Goal: Transaction & Acquisition: Purchase product/service

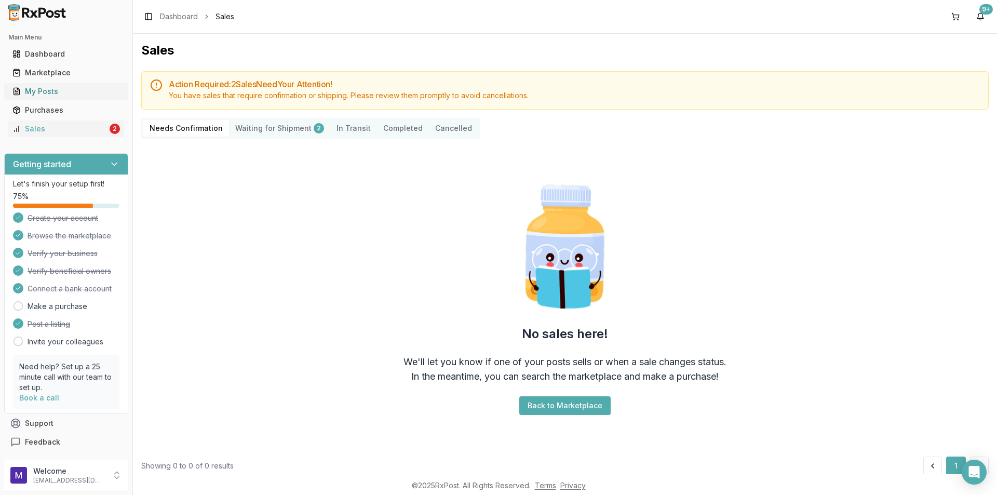
click at [49, 98] on link "My Posts" at bounding box center [66, 91] width 116 height 19
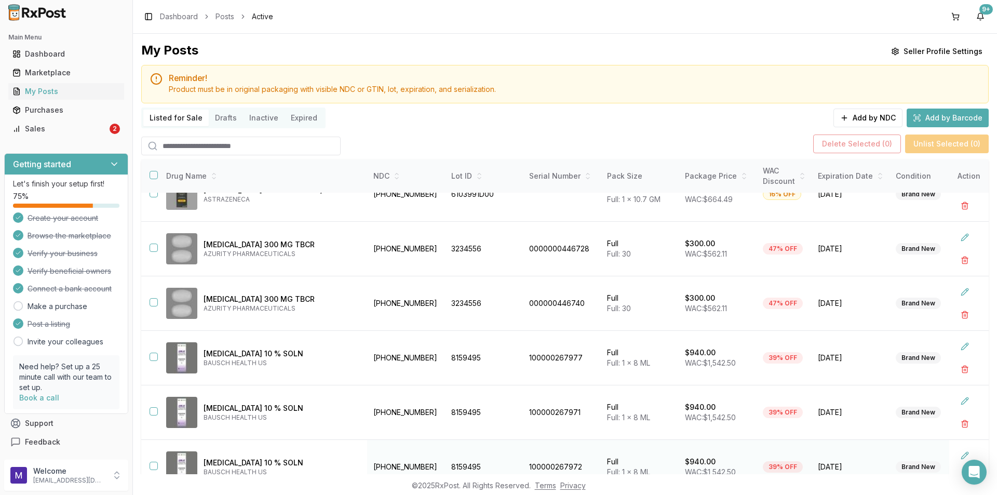
scroll to position [261, 0]
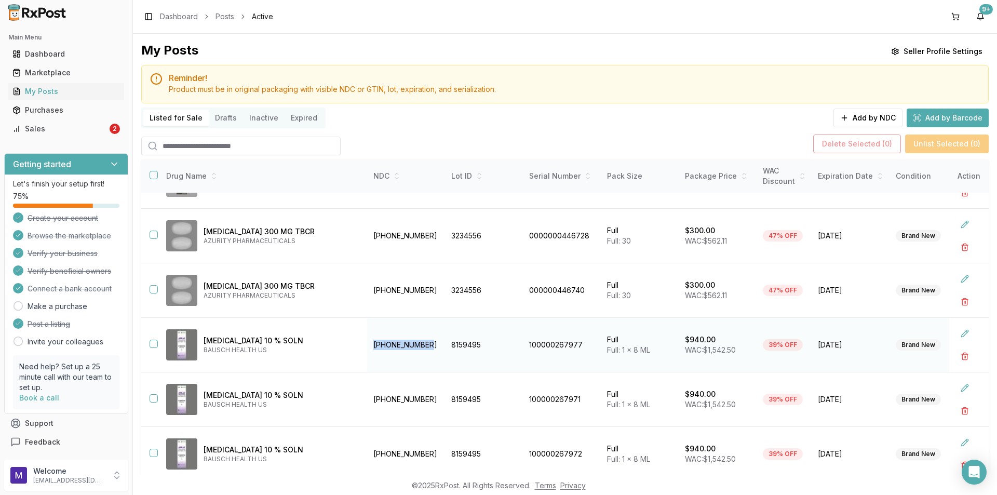
drag, startPoint x: 437, startPoint y: 341, endPoint x: 379, endPoint y: 341, distance: 58.2
click at [379, 341] on td "00187-5400-08" at bounding box center [406, 345] width 78 height 55
copy td "00187-5400-08"
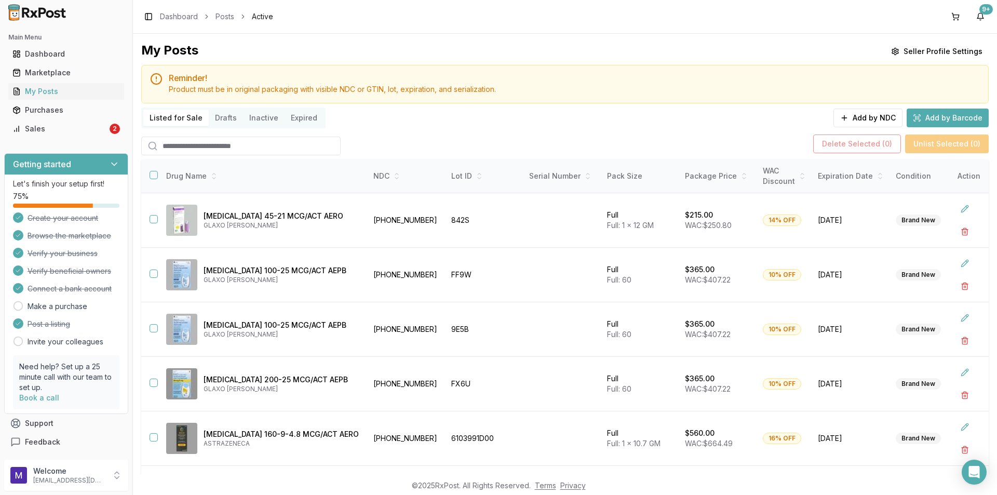
scroll to position [104, 0]
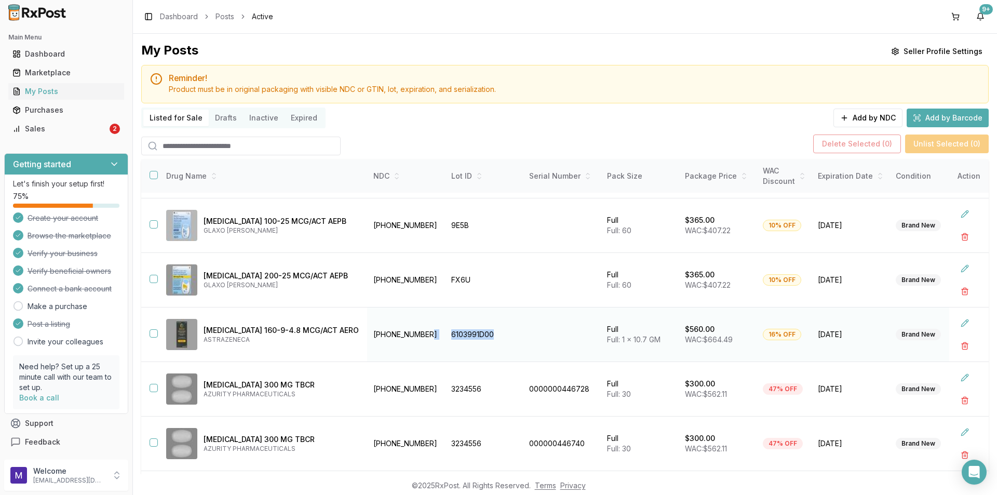
drag, startPoint x: 513, startPoint y: 336, endPoint x: 443, endPoint y: 339, distance: 70.2
click at [443, 339] on tr "Breztri Aerosphere 160-9-4.8 MCG/ACT AERO ASTRAZENECA 00310-4616-12 6103991D00 …" at bounding box center [639, 335] width 996 height 55
click at [406, 335] on td "00310-4616-12" at bounding box center [406, 335] width 78 height 55
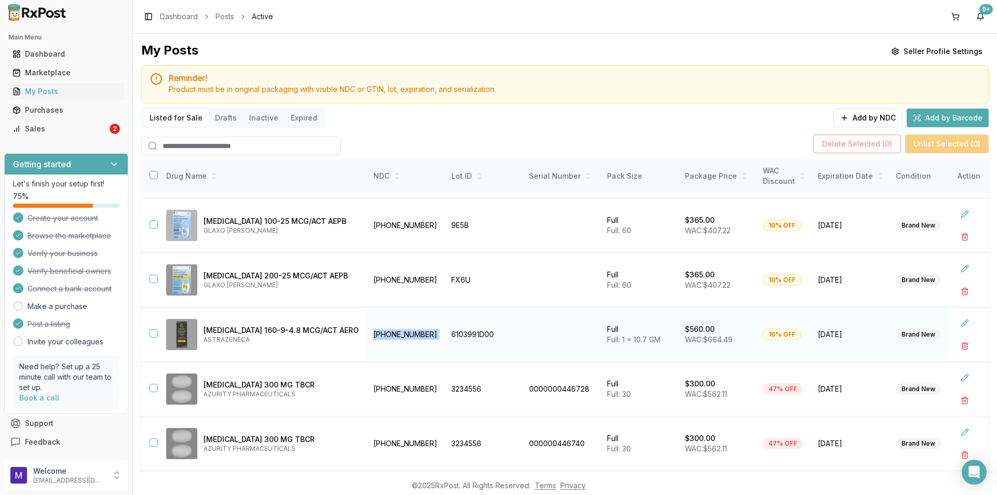
copy td "00310-4616-12"
click at [52, 69] on div "Marketplace" at bounding box center [66, 73] width 108 height 10
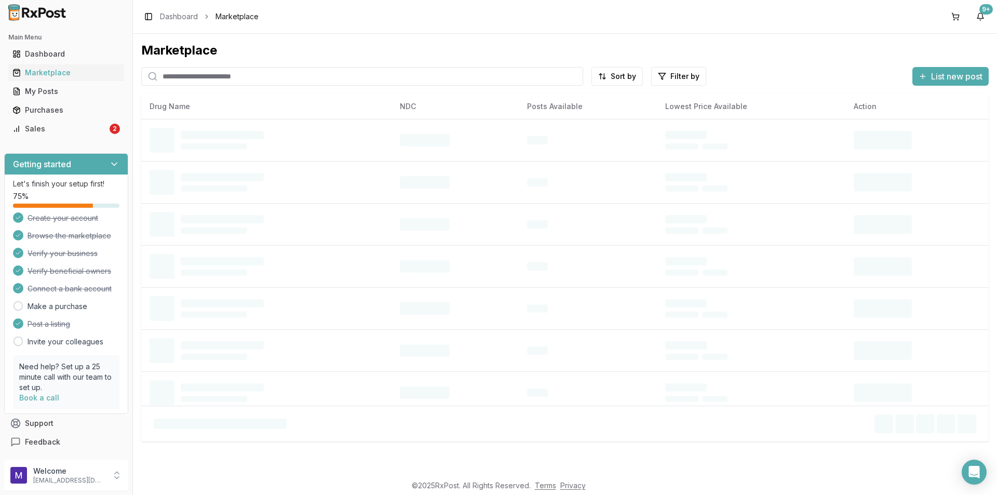
click at [227, 75] on input "search" at bounding box center [362, 76] width 442 height 19
paste input "**********"
type input "**********"
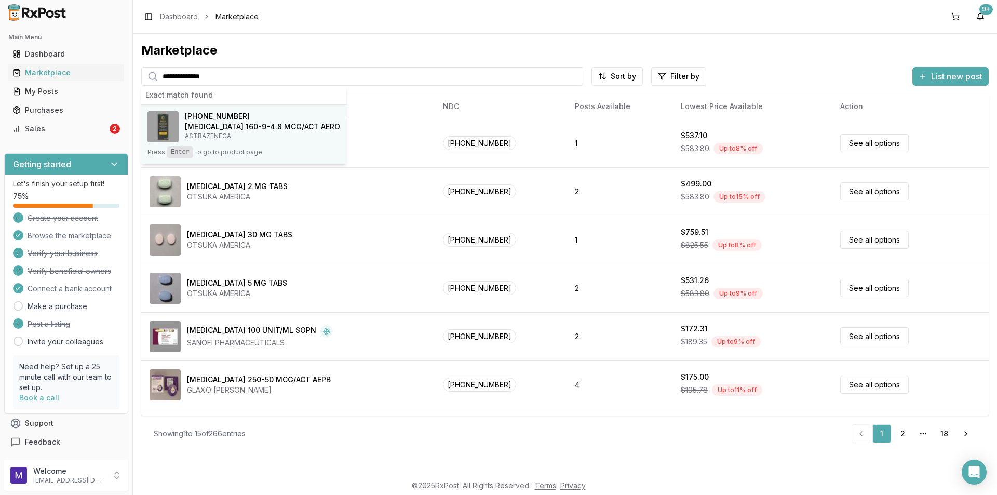
click at [256, 126] on h4 "Breztri Aerosphere 160-9-4.8 MCG/ACT AERO" at bounding box center [262, 127] width 155 height 10
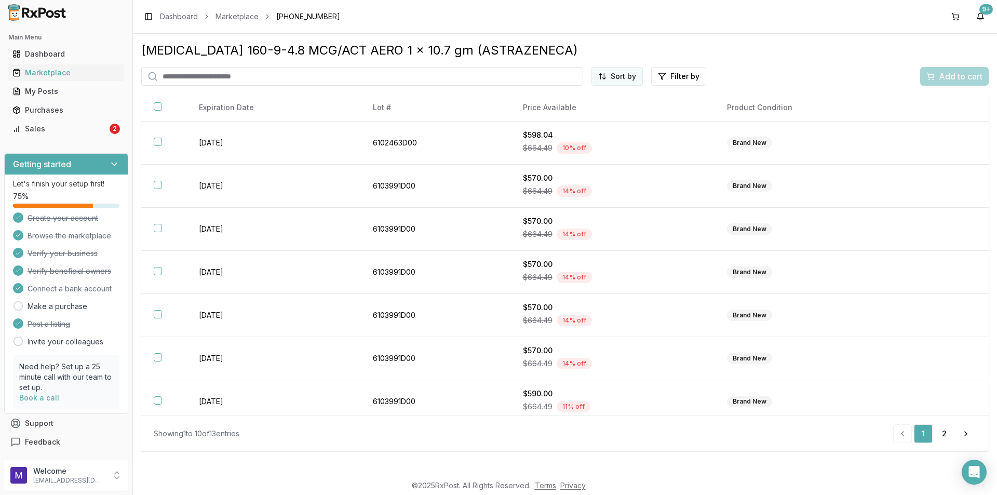
click at [620, 77] on html "Main Menu Dashboard Marketplace My Posts Purchases Sales 2 Getting started Let'…" at bounding box center [498, 247] width 997 height 495
click at [605, 115] on div "Price (Low to High)" at bounding box center [592, 115] width 99 height 17
click at [60, 133] on div "Sales" at bounding box center [59, 129] width 95 height 10
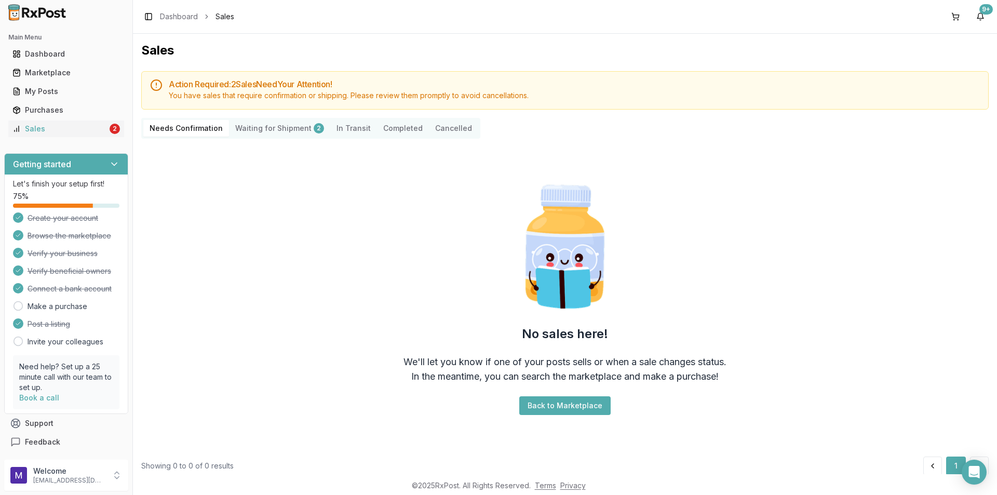
click at [280, 127] on Shipment "Waiting for Shipment 2" at bounding box center [279, 128] width 101 height 17
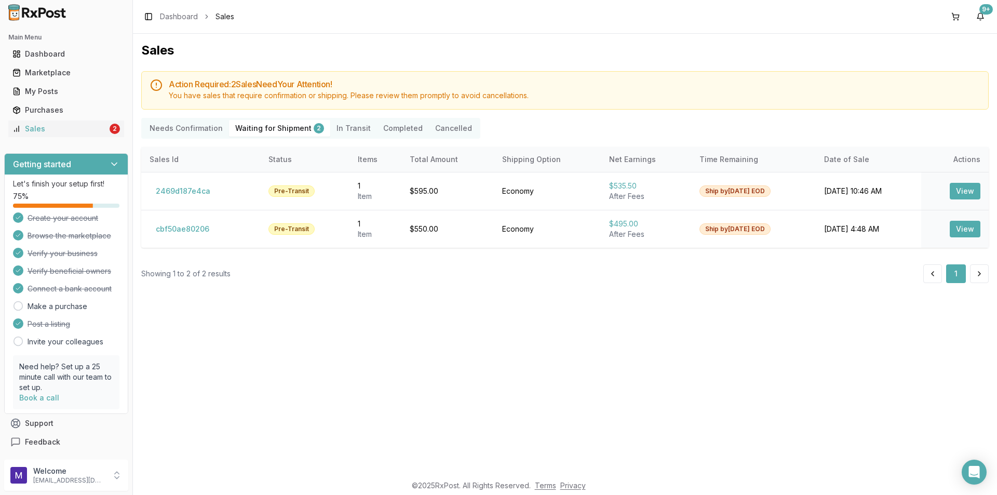
click at [351, 130] on Transit "In Transit" at bounding box center [353, 128] width 47 height 17
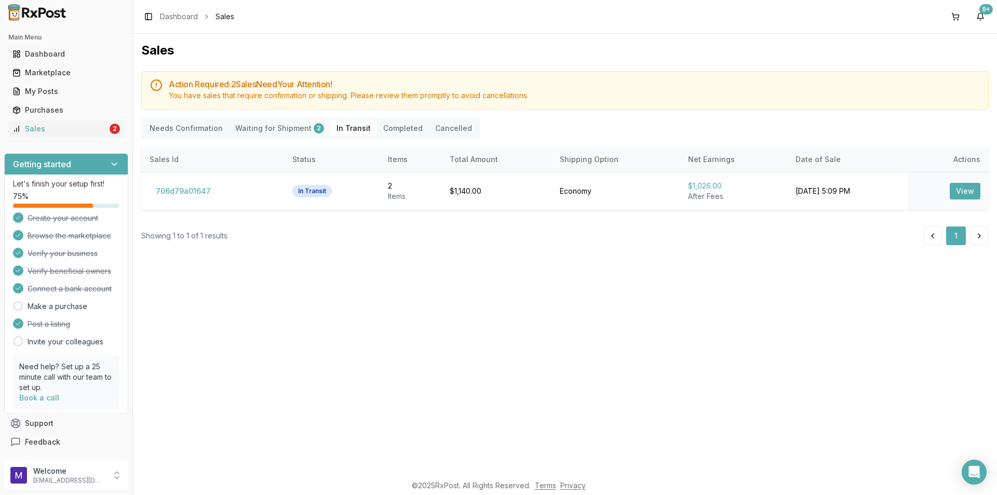
click at [181, 128] on Confirmation "Needs Confirmation" at bounding box center [186, 128] width 86 height 17
